Goal: Contribute content: Add original content to the website for others to see

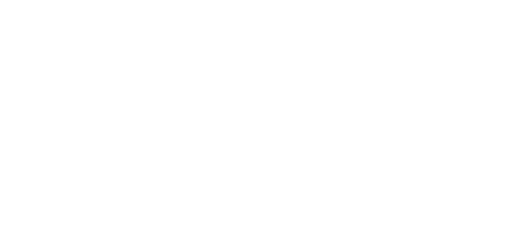
drag, startPoint x: 189, startPoint y: 61, endPoint x: 320, endPoint y: 104, distance: 137.5
click at [320, 0] on html at bounding box center [261, 0] width 523 height 0
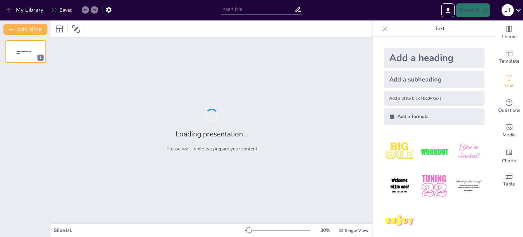
type input "Las Capas de la Atmósfera: Composición y Características"
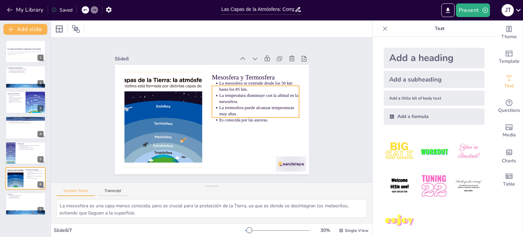
type textarea "La estratosfera es la segunda capa de la atmósfera y se sitúa directamente sobr…"
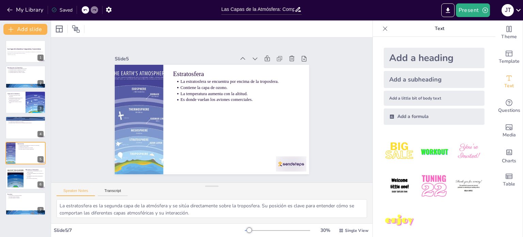
click at [440, 9] on div at bounding box center [448, 10] width 16 height 14
click at [450, 9] on icon "Export to PowerPoint" at bounding box center [448, 9] width 4 height 5
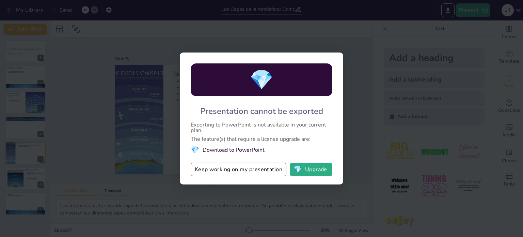
click at [381, 79] on div "💎 Presentation cannot be exported Exporting to PowerPoint is not available in y…" at bounding box center [261, 118] width 523 height 237
drag, startPoint x: 352, startPoint y: 38, endPoint x: 310, endPoint y: 58, distance: 46.0
click at [352, 38] on div "💎 Presentation cannot be exported Exporting to PowerPoint is not available in y…" at bounding box center [261, 118] width 523 height 237
click at [251, 168] on button "Keep working on my presentation" at bounding box center [239, 169] width 96 height 14
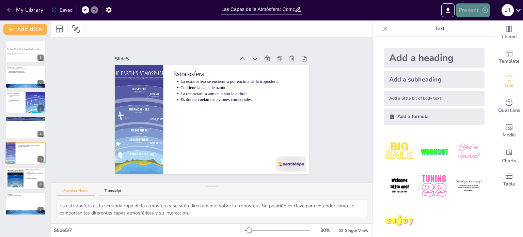
click at [473, 12] on button "Present" at bounding box center [473, 10] width 34 height 14
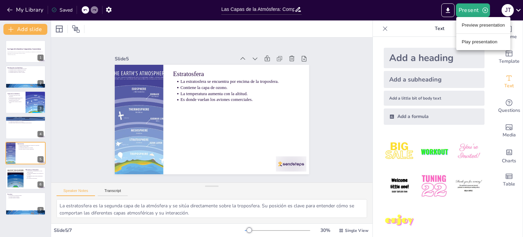
click at [475, 23] on li "Preview presentation" at bounding box center [483, 25] width 54 height 11
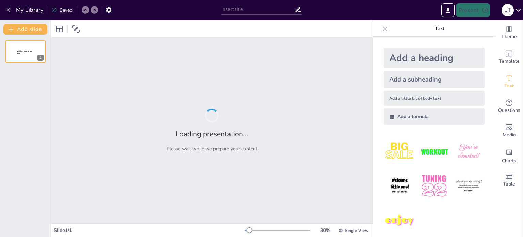
type input "Las Capas de la Atmósfera: Composición y Características"
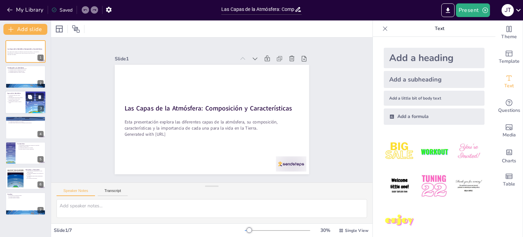
click at [20, 105] on div at bounding box center [25, 102] width 41 height 23
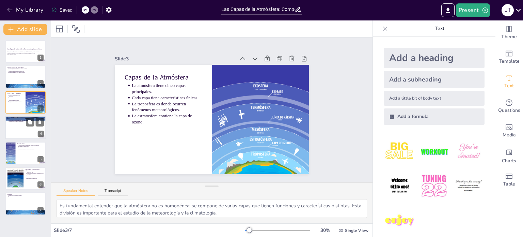
click at [18, 128] on div at bounding box center [25, 127] width 41 height 23
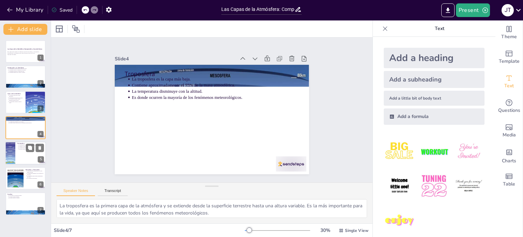
click at [25, 153] on div at bounding box center [25, 152] width 41 height 23
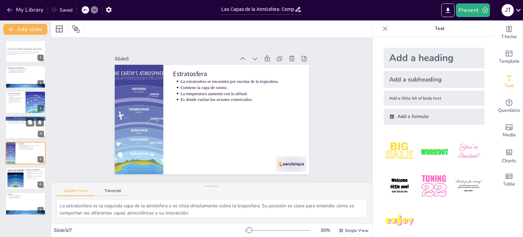
click at [25, 121] on p "La temperatura disminuye con la altitud." at bounding box center [26, 121] width 35 height 1
type textarea "La troposfera es la primera capa de la atmósfera y se extiende desde la superfi…"
